Goal: Information Seeking & Learning: Learn about a topic

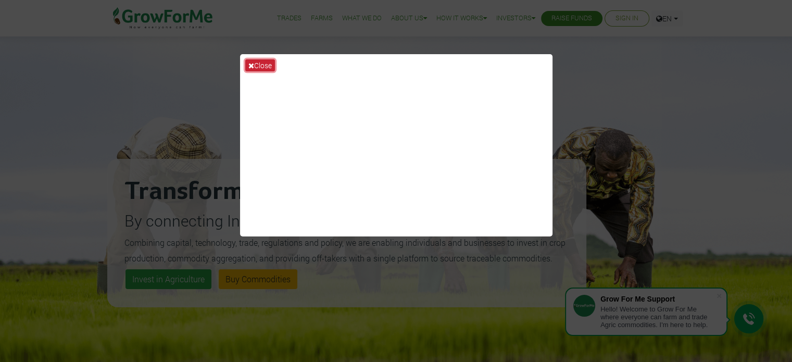
click at [264, 62] on button "Close" at bounding box center [260, 65] width 30 height 12
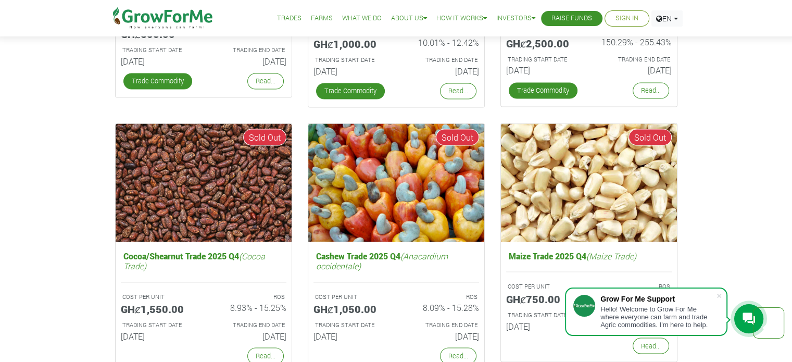
scroll to position [1873, 0]
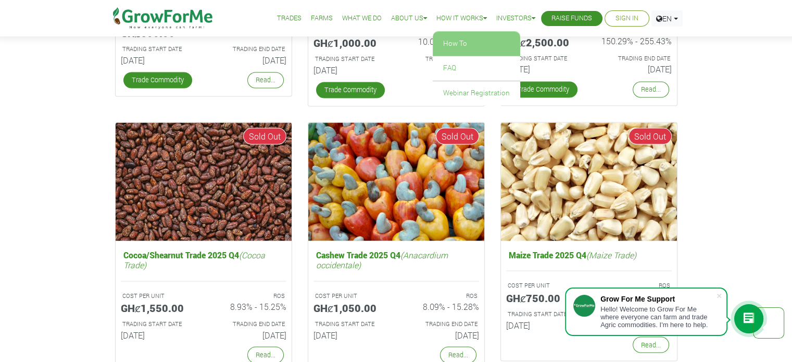
click at [451, 42] on link "How To" at bounding box center [475, 44] width 87 height 24
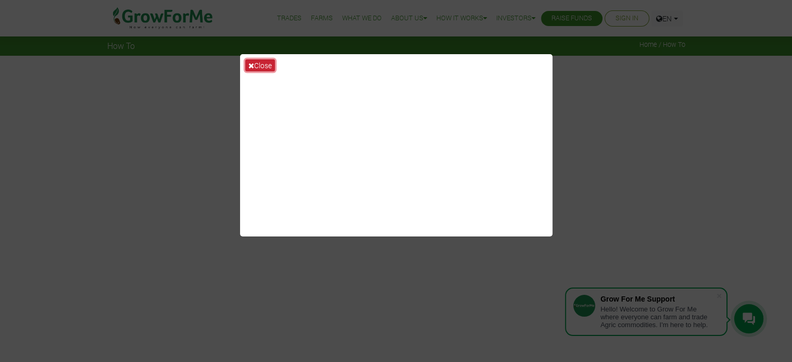
click at [254, 65] on button "Close" at bounding box center [260, 65] width 30 height 12
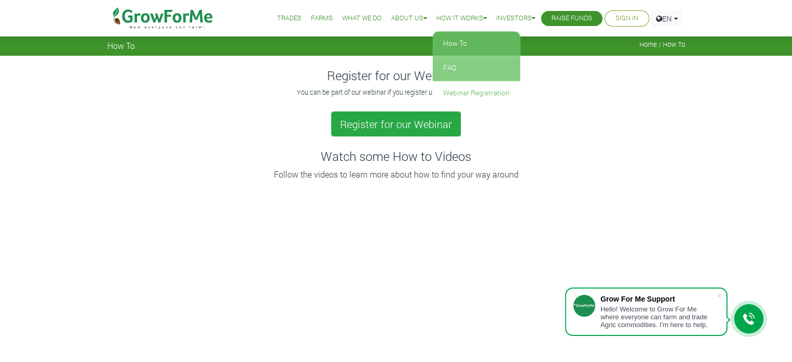
click at [447, 66] on link "FAQ" at bounding box center [475, 68] width 87 height 24
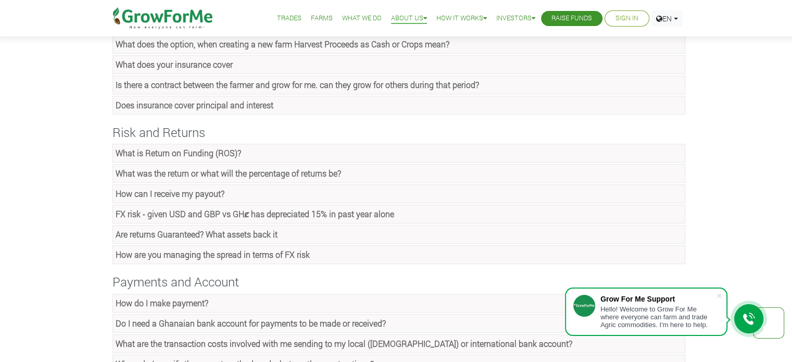
scroll to position [520, 0]
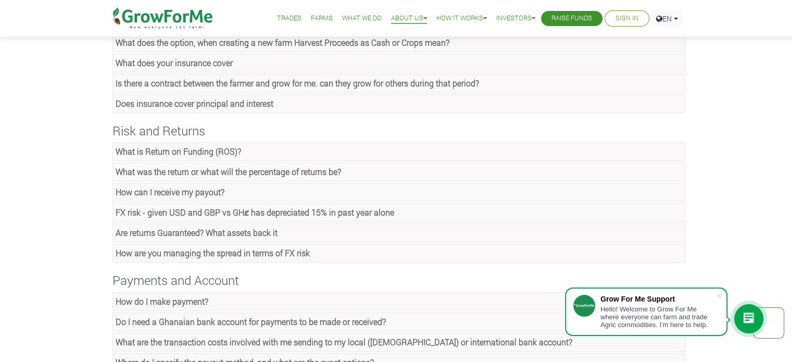
click at [287, 166] on strong "What was the return or what will the percentage of returns be?" at bounding box center [228, 171] width 225 height 11
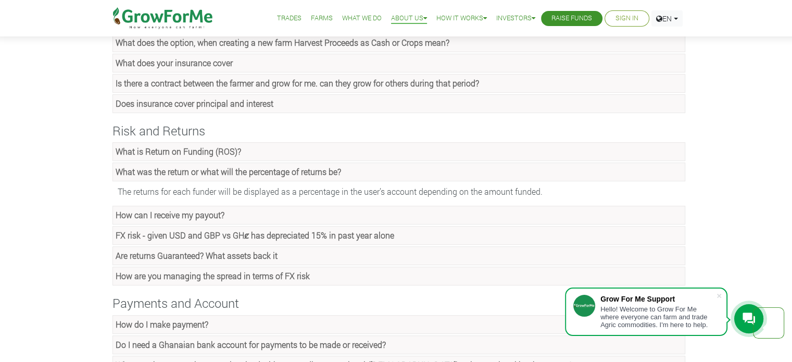
click at [191, 146] on strong "What is Return on Funding (ROS)?" at bounding box center [178, 151] width 125 height 11
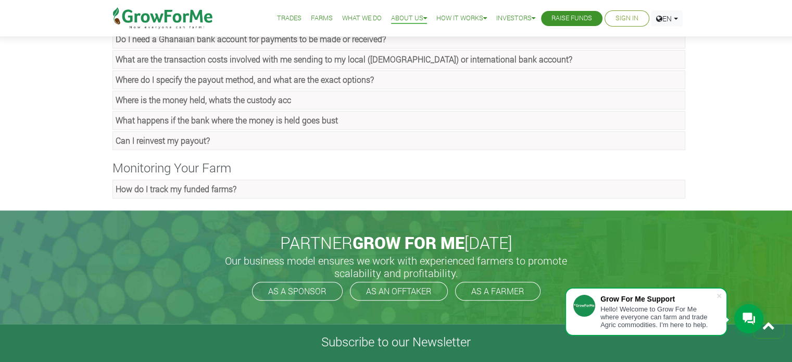
scroll to position [850, 0]
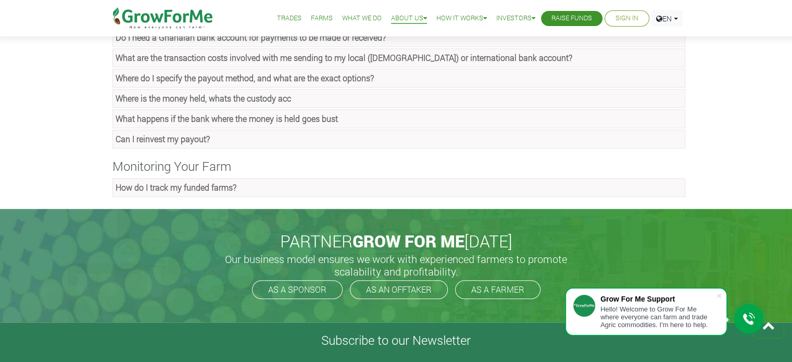
click at [172, 182] on strong "How do I track my funded farms?" at bounding box center [176, 187] width 121 height 11
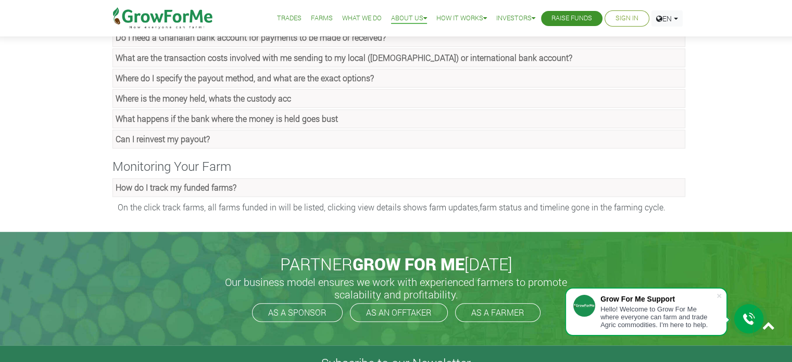
click at [315, 17] on link "Farms" at bounding box center [322, 18] width 22 height 11
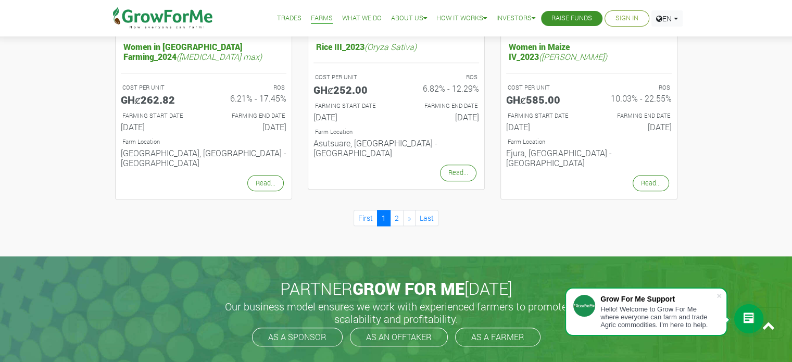
scroll to position [1137, 0]
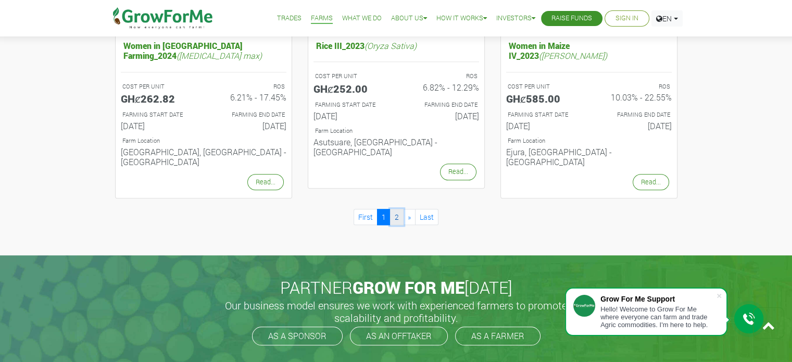
click at [396, 209] on link "2" at bounding box center [397, 217] width 14 height 16
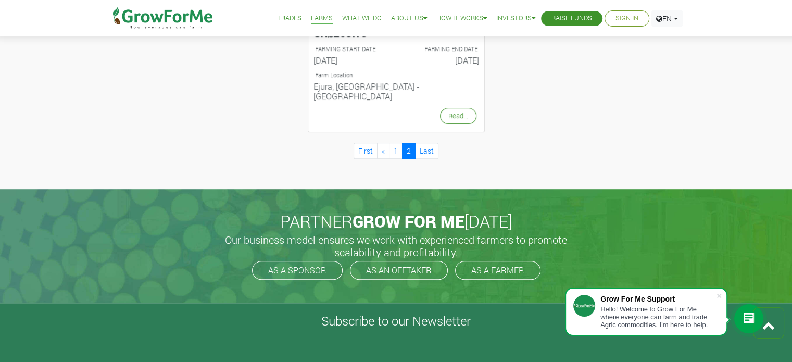
scroll to position [601, 0]
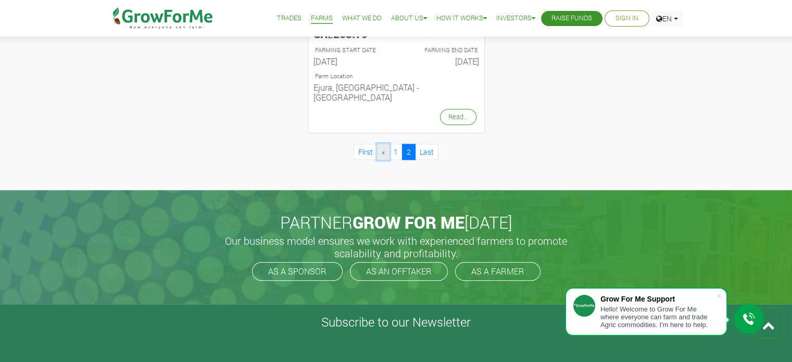
click at [381, 147] on span "«" at bounding box center [382, 152] width 3 height 10
